Goal: Go to known website: Go to known website

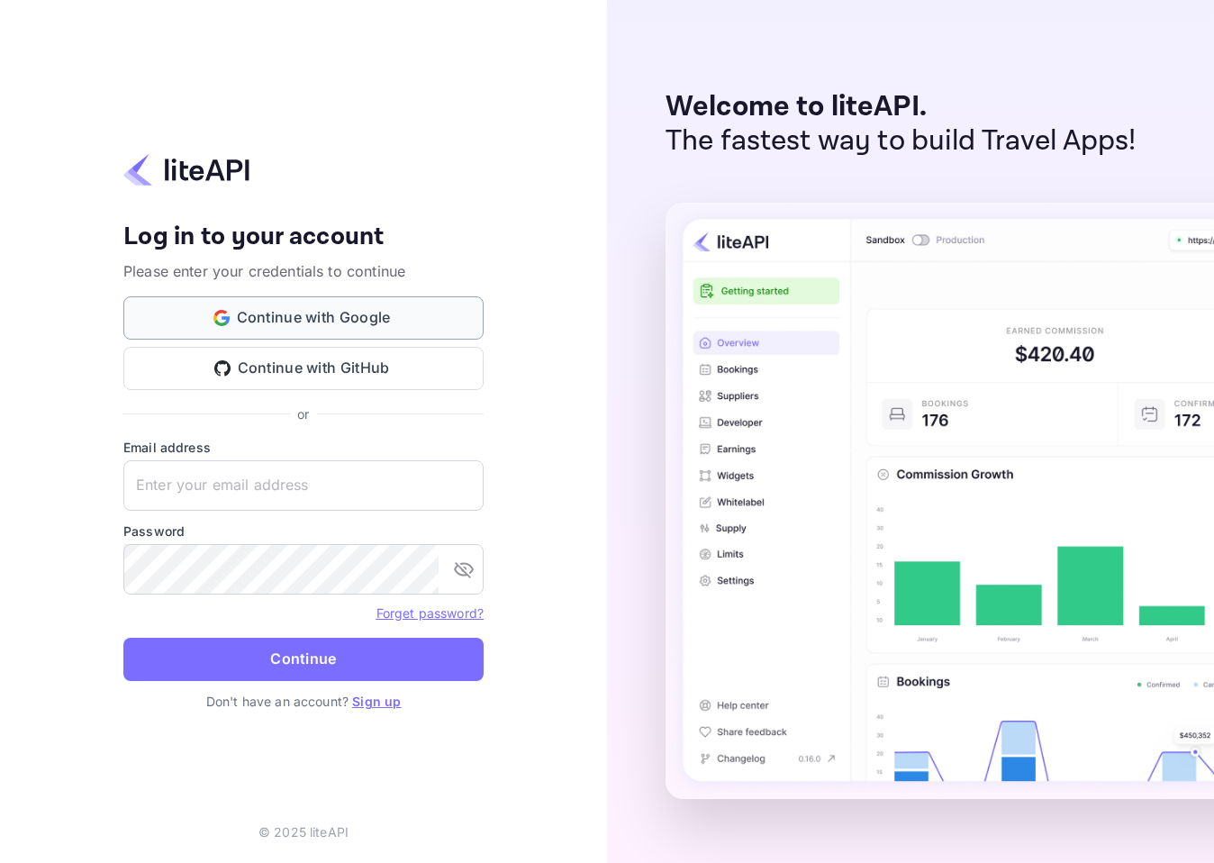
click at [384, 306] on button "Continue with Google" at bounding box center [303, 317] width 360 height 43
